Goal: Find specific page/section: Find specific page/section

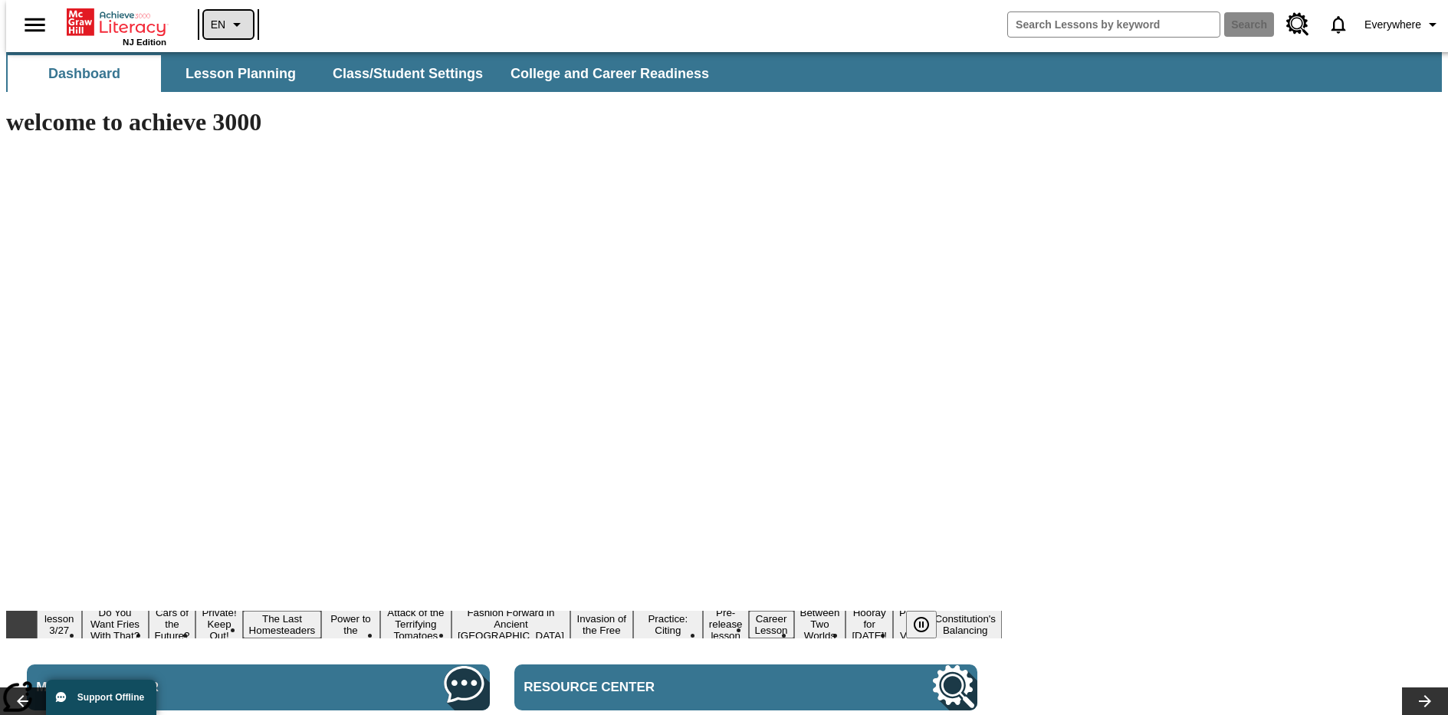
click at [228, 25] on icon "Language: EN, Select a language" at bounding box center [237, 24] width 18 height 18
